Goal: Information Seeking & Learning: Learn about a topic

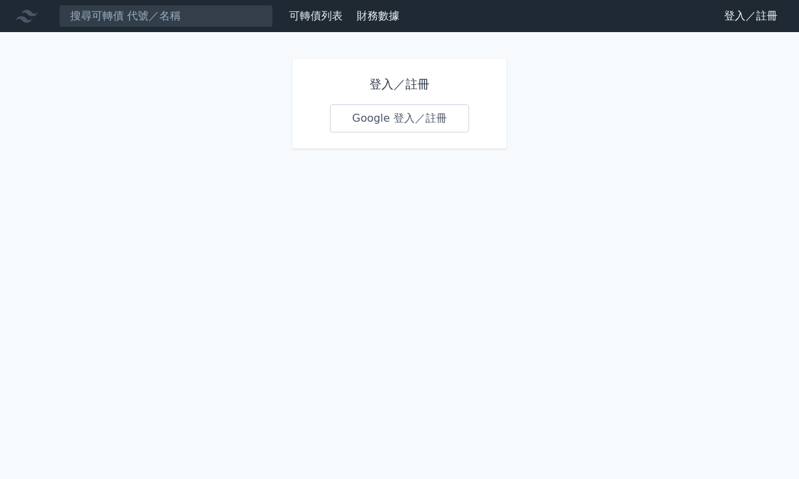
click at [424, 113] on link "Google 登入／註冊" at bounding box center [399, 118] width 139 height 28
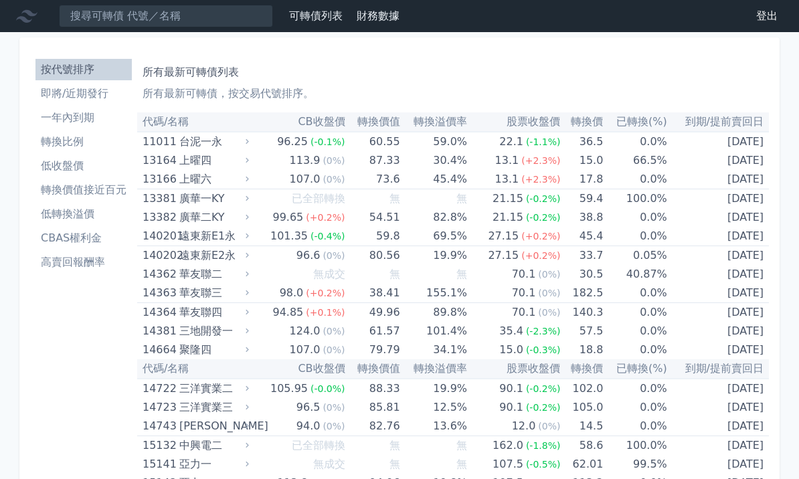
scroll to position [37, 0]
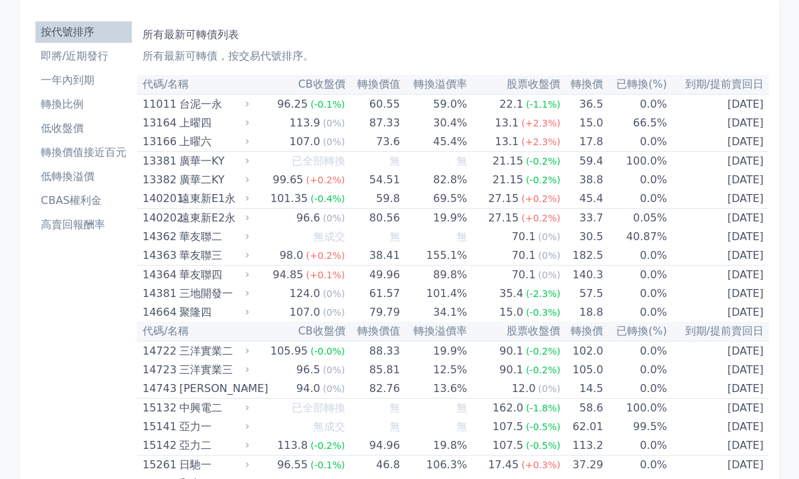
click at [107, 152] on li "轉換價值接近百元" at bounding box center [83, 153] width 96 height 16
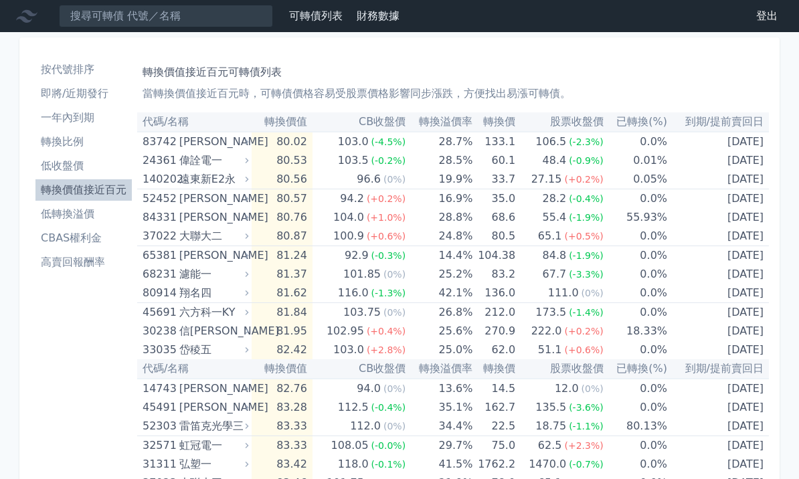
click at [366, 116] on th "CB收盤價" at bounding box center [358, 121] width 93 height 19
click at [377, 116] on th "CB收盤價" at bounding box center [358, 121] width 93 height 19
click at [375, 122] on th "CB收盤價" at bounding box center [358, 121] width 93 height 19
click at [64, 167] on li "低收盤價" at bounding box center [83, 166] width 96 height 16
click at [66, 167] on li "低收盤價" at bounding box center [83, 166] width 96 height 16
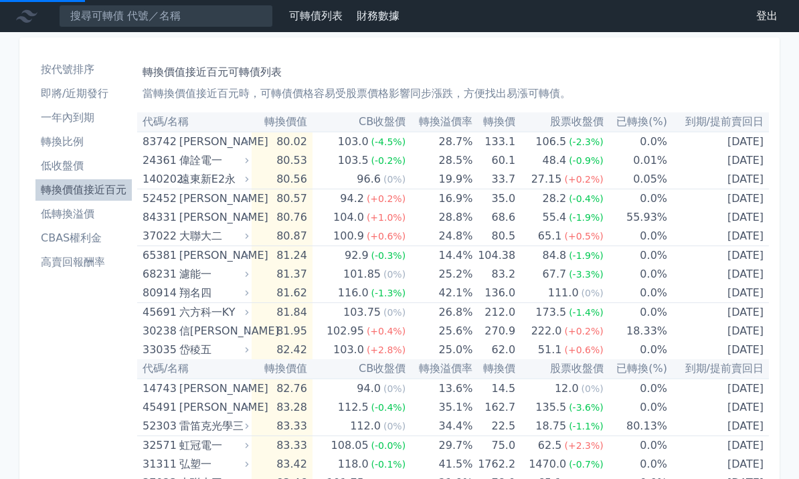
click at [80, 164] on li "低收盤價" at bounding box center [83, 166] width 96 height 16
click at [64, 168] on li "低收盤價" at bounding box center [83, 166] width 96 height 16
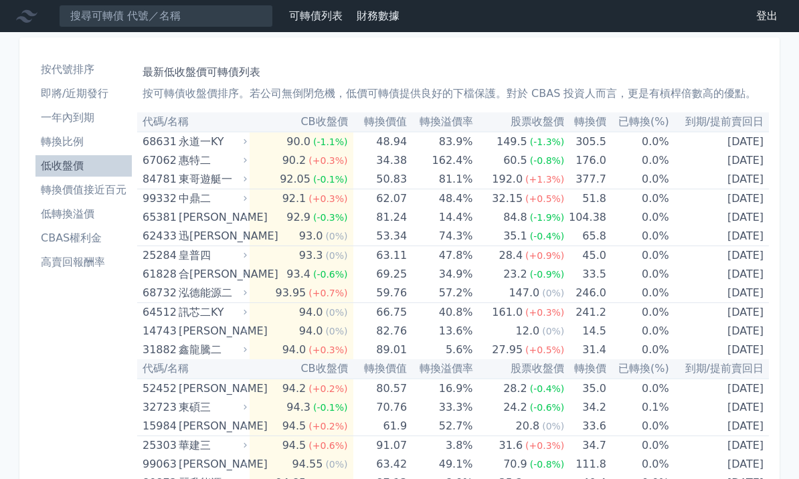
click at [391, 122] on th "轉換價值" at bounding box center [380, 121] width 54 height 19
